Goal: Task Accomplishment & Management: Manage account settings

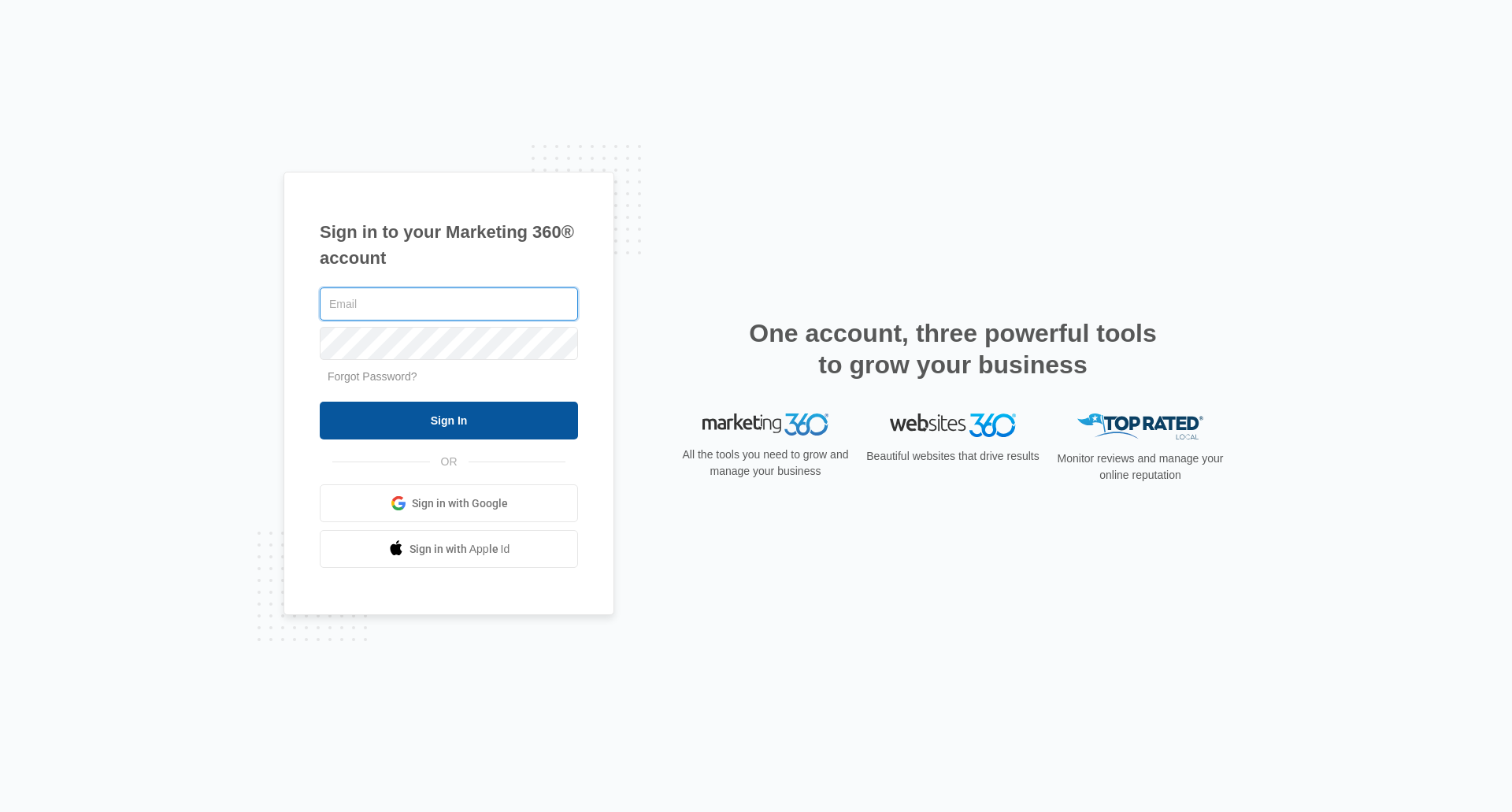
type input "[EMAIL_ADDRESS][DOMAIN_NAME]"
click at [525, 409] on input "Sign In" at bounding box center [448, 420] width 258 height 38
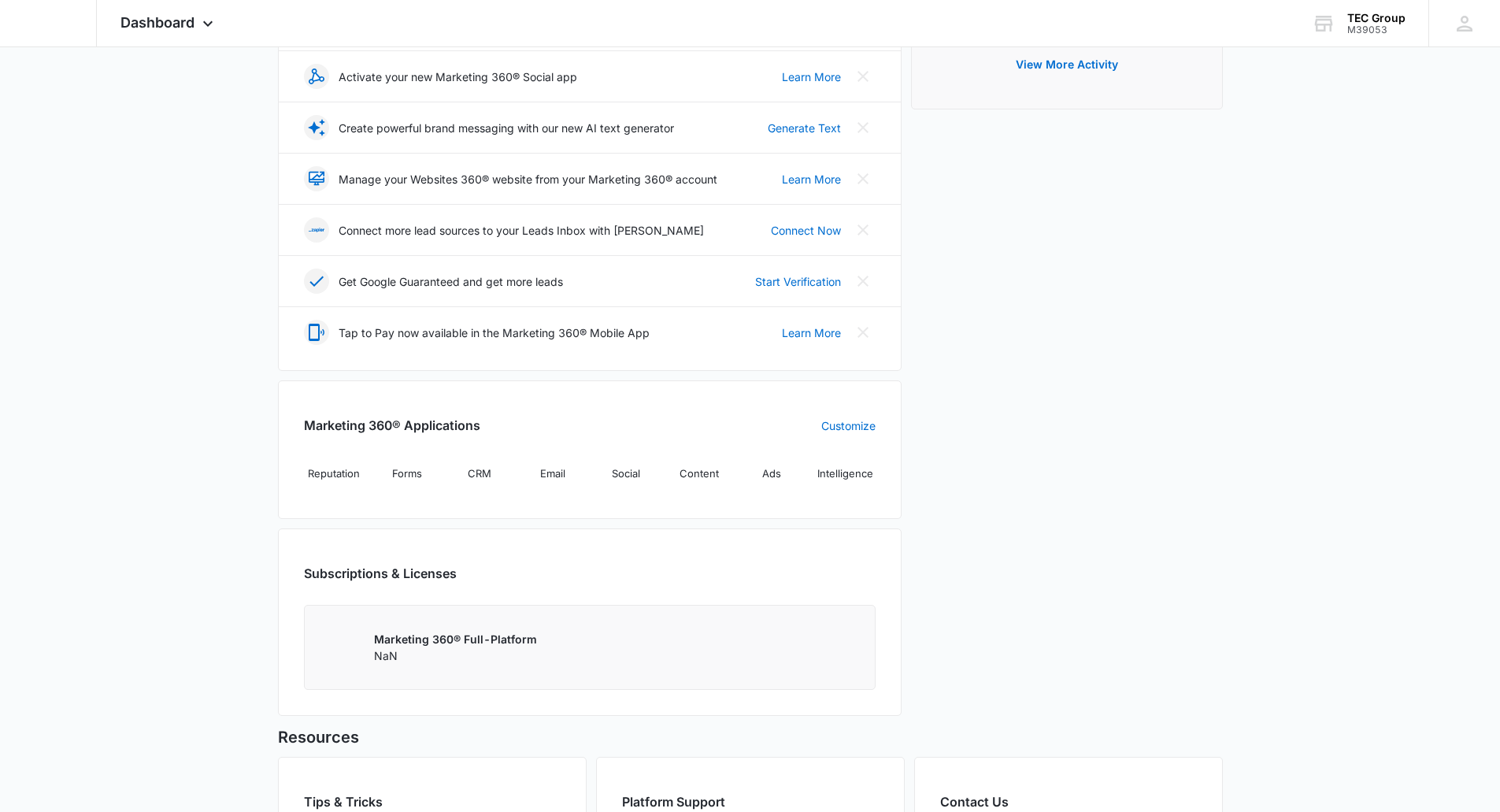
scroll to position [472, 0]
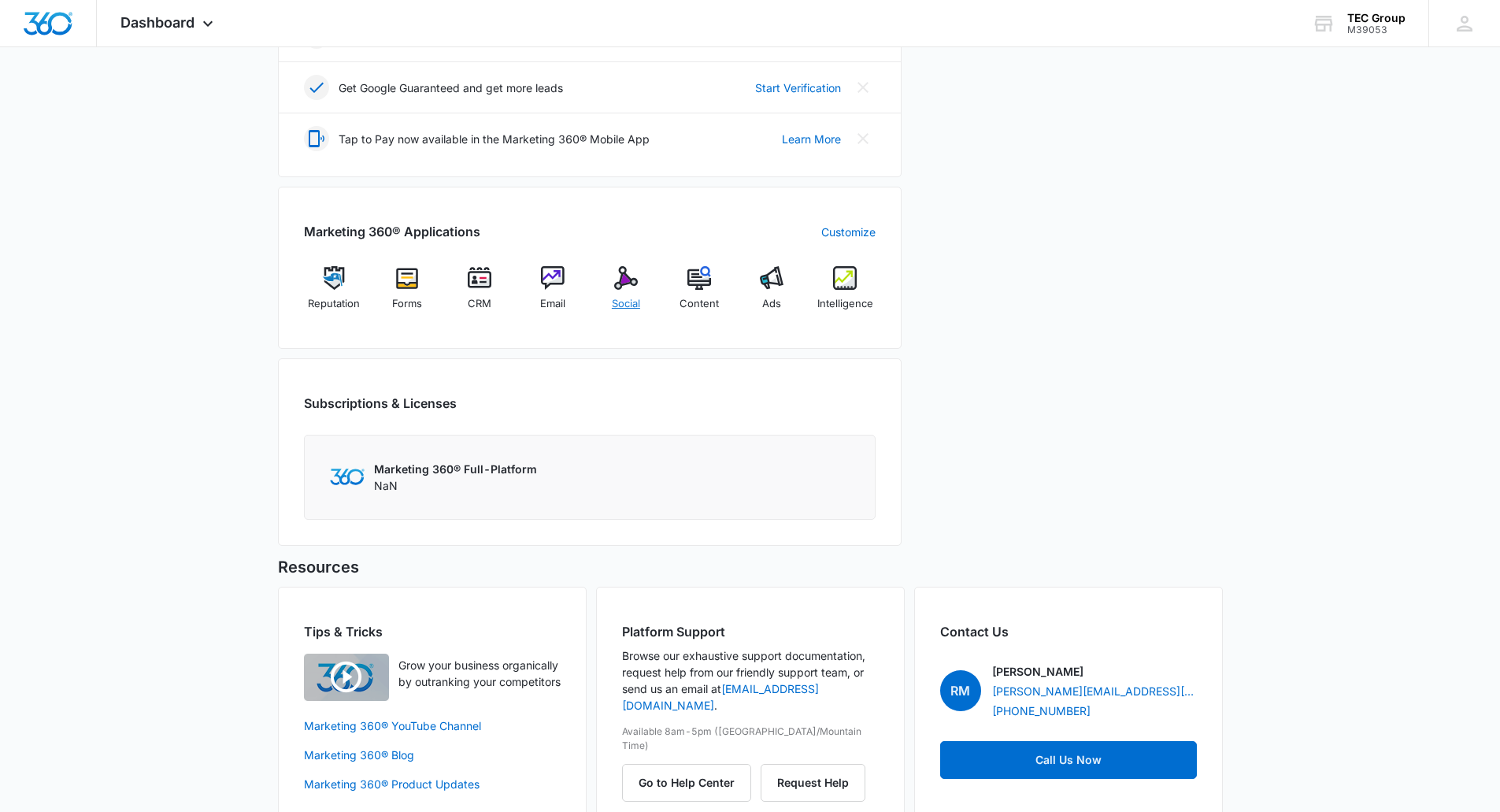
click at [621, 272] on img at bounding box center [626, 278] width 24 height 24
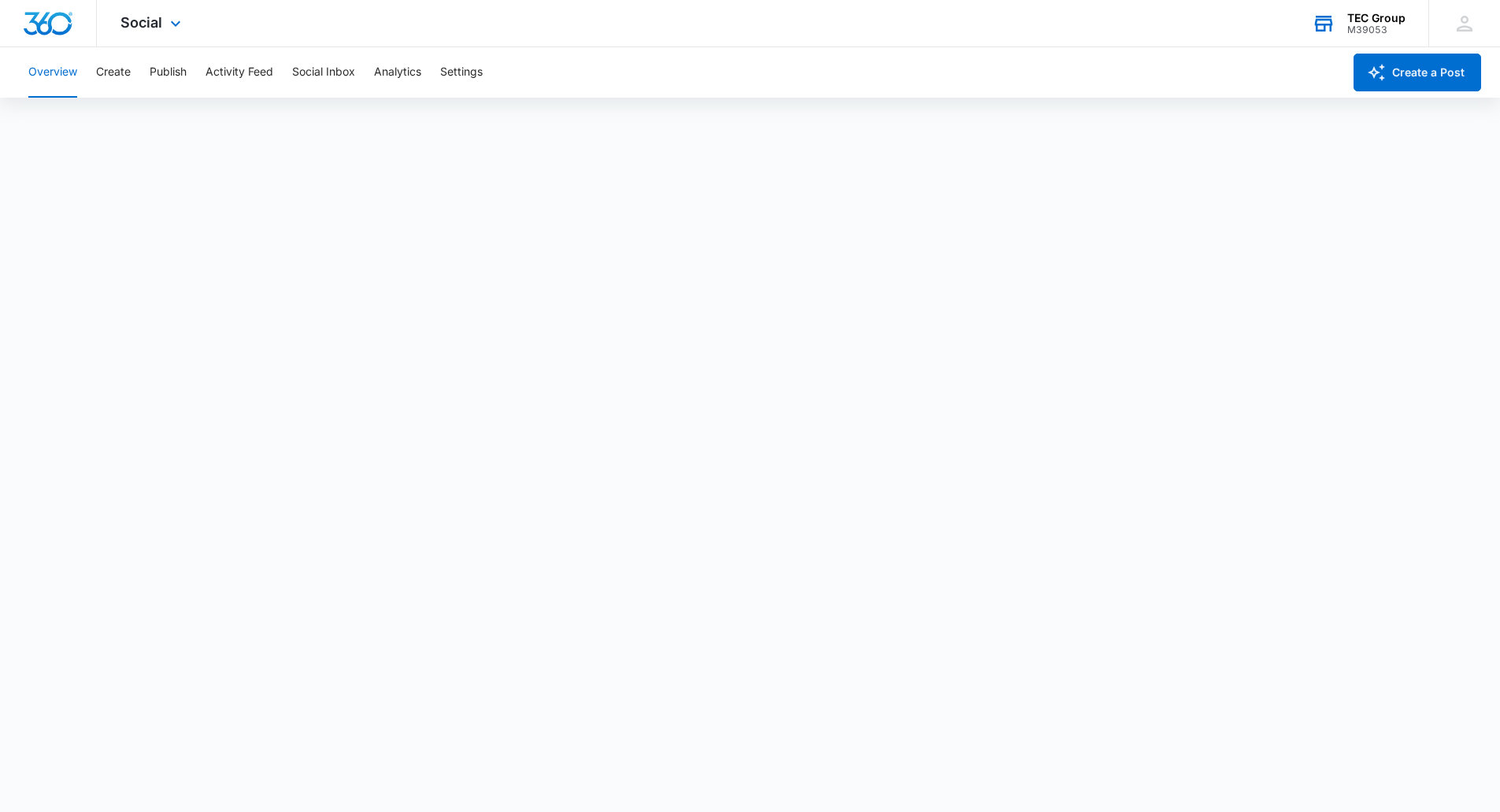
click at [1342, 24] on div "TEC Group M39053 Your Accounts View All" at bounding box center [1358, 23] width 140 height 46
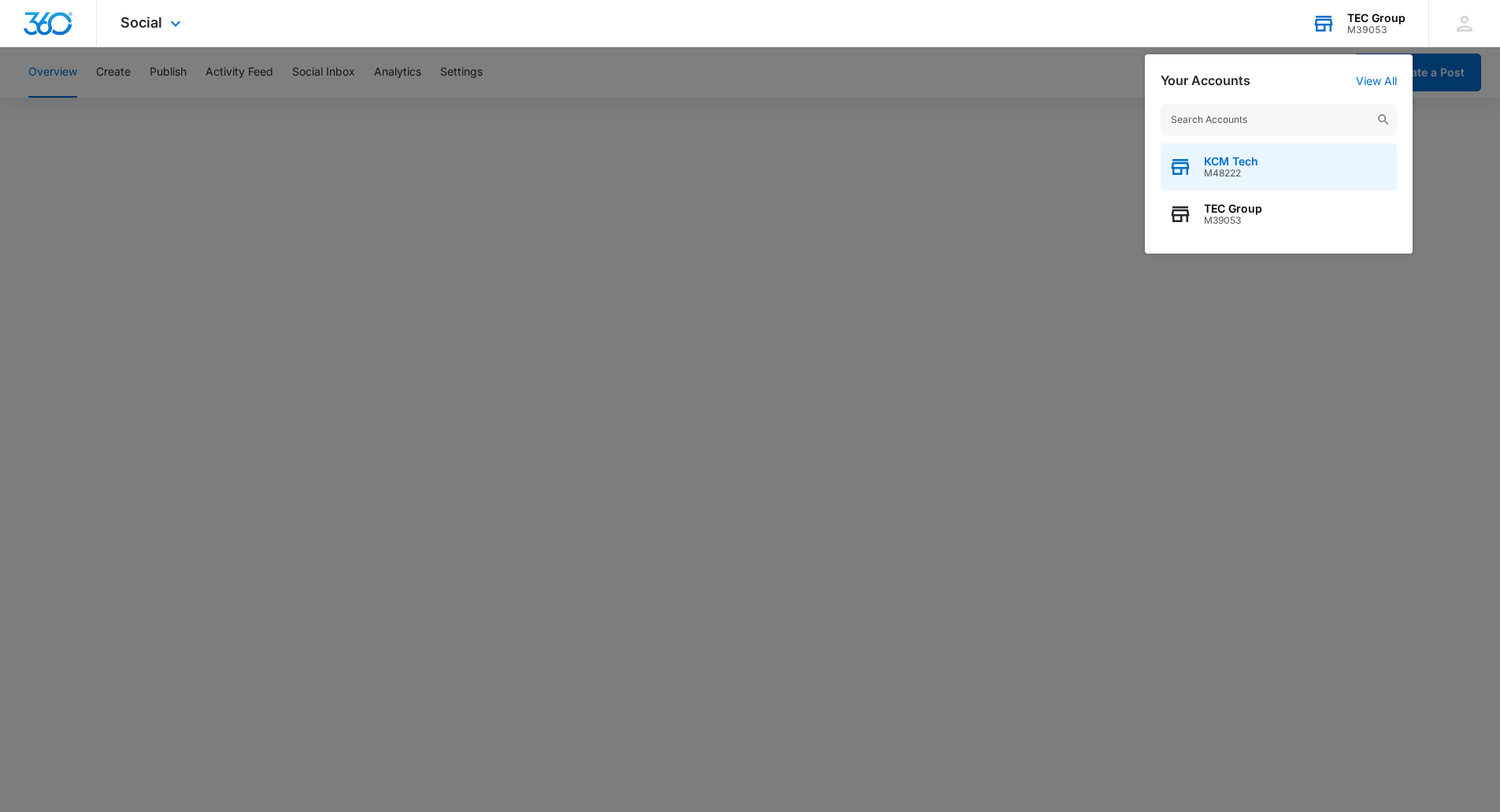
click at [1230, 169] on span "M48222" at bounding box center [1232, 172] width 55 height 11
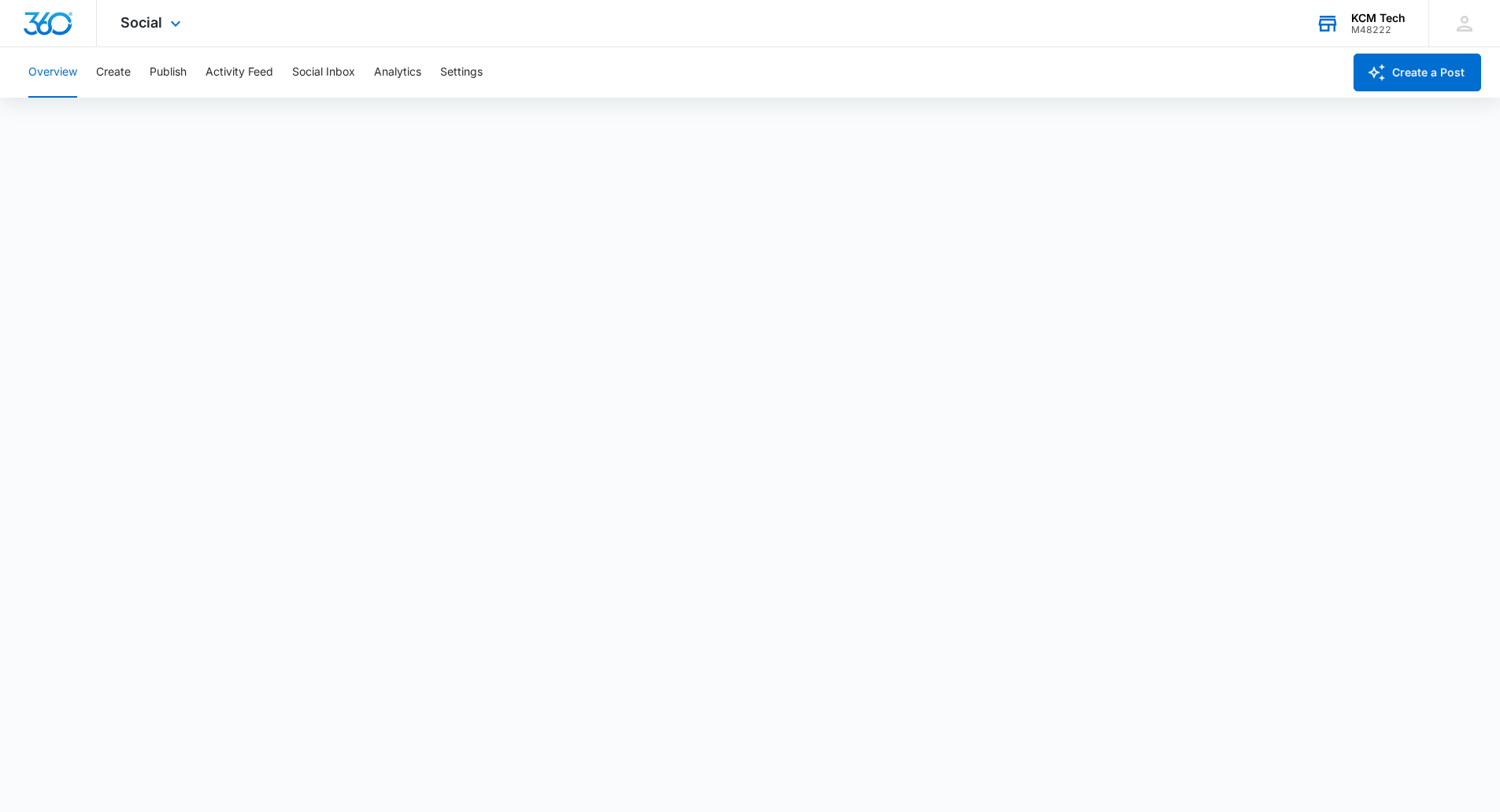
scroll to position [4, 0]
